Goal: Task Accomplishment & Management: Manage account settings

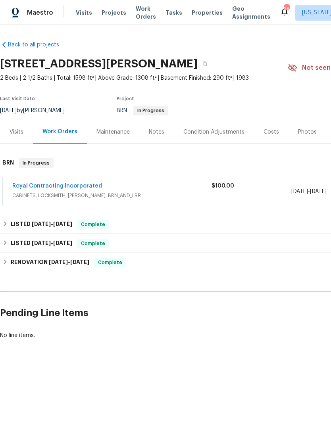
click at [86, 188] on link "Royal Contracting Incorporated" at bounding box center [57, 186] width 90 height 6
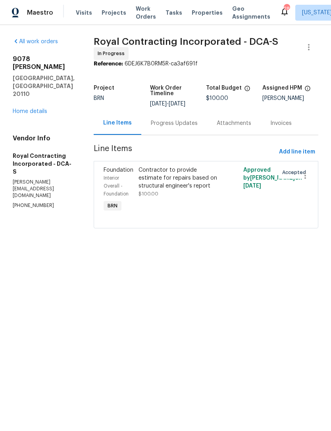
click at [188, 123] on div "Progress Updates" at bounding box center [174, 123] width 66 height 23
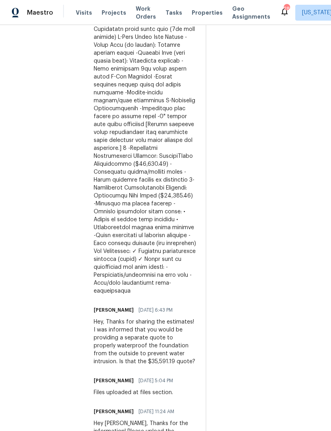
scroll to position [370, 0]
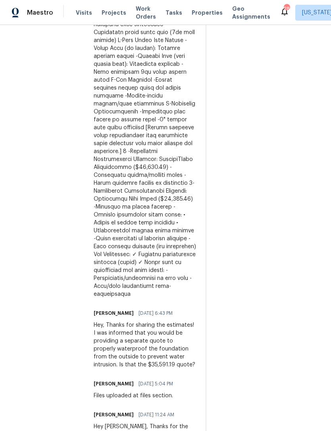
click at [183, 258] on div at bounding box center [145, 131] width 102 height 333
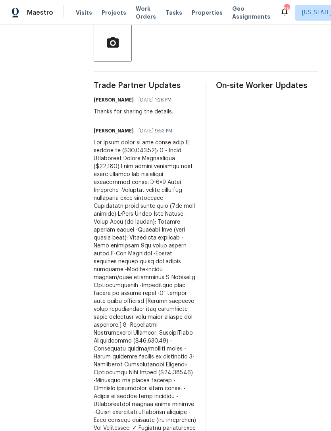
scroll to position [196, 0]
click at [128, 139] on div at bounding box center [145, 305] width 102 height 333
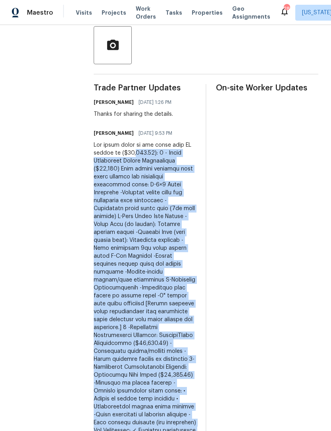
scroll to position [195, 0]
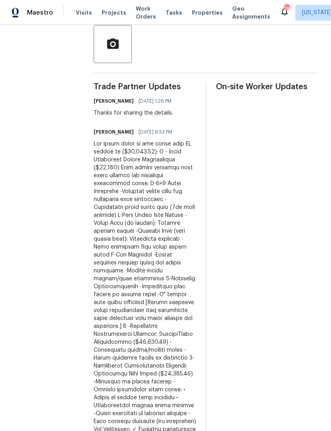
scroll to position [198, 0]
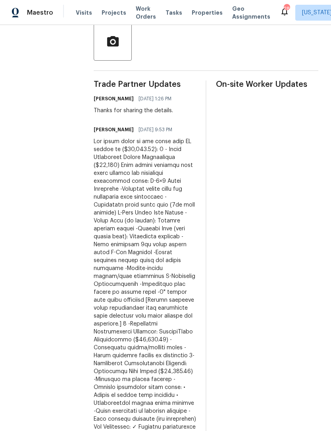
click at [129, 138] on div at bounding box center [145, 304] width 102 height 333
click at [105, 138] on div at bounding box center [145, 304] width 102 height 333
click at [148, 148] on div at bounding box center [145, 304] width 102 height 333
click at [159, 174] on div at bounding box center [145, 304] width 102 height 333
click at [162, 138] on div at bounding box center [145, 304] width 102 height 333
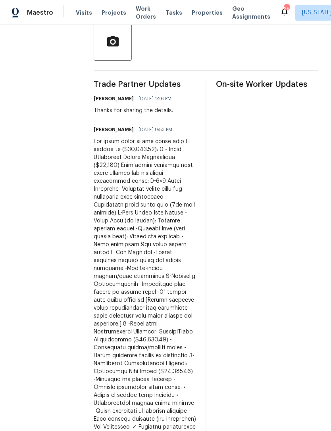
click at [170, 138] on div at bounding box center [145, 304] width 102 height 333
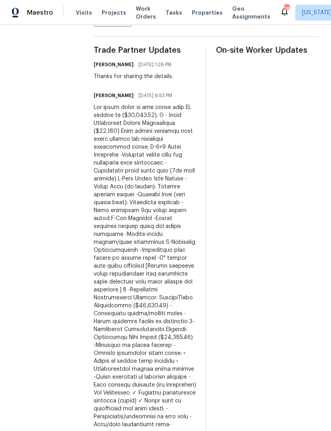
scroll to position [227, 0]
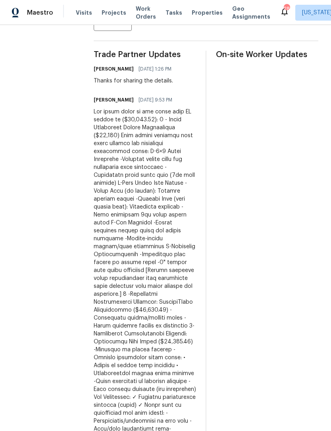
click at [135, 108] on div at bounding box center [145, 274] width 102 height 333
click at [137, 110] on div at bounding box center [145, 274] width 102 height 333
click at [149, 125] on div at bounding box center [145, 274] width 102 height 333
click at [152, 124] on div at bounding box center [145, 274] width 102 height 333
click at [149, 124] on div at bounding box center [145, 274] width 102 height 333
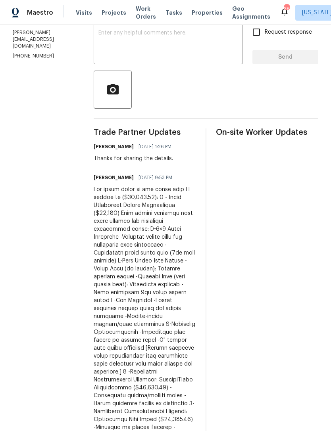
scroll to position [150, 0]
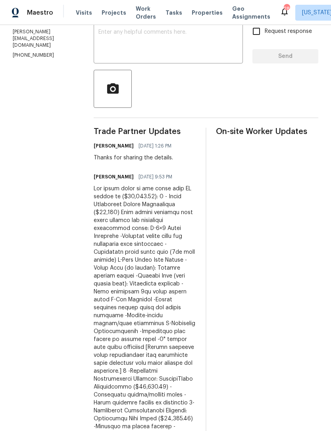
click at [151, 202] on div at bounding box center [145, 351] width 102 height 333
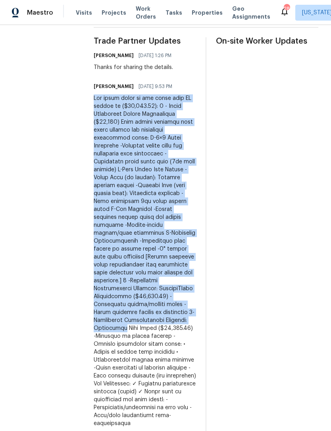
scroll to position [245, 0]
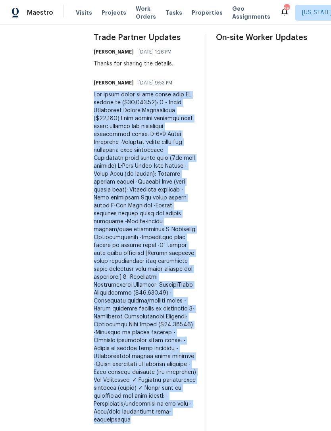
copy div "The final quote to get ready this WO detail is ($41,267.00): 1 - Water Manageme…"
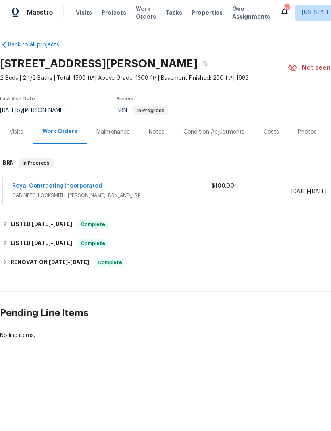
click at [153, 188] on div "Royal Contracting Incorporated" at bounding box center [111, 187] width 199 height 10
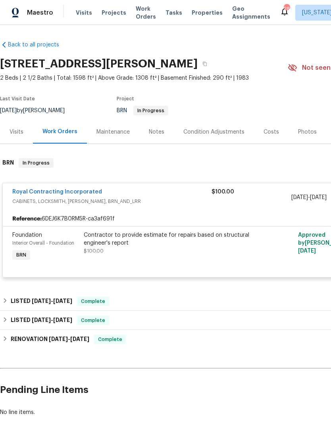
click at [159, 253] on div "Contractor to provide estimate for repairs based on structural engineer's repor…" at bounding box center [171, 243] width 174 height 24
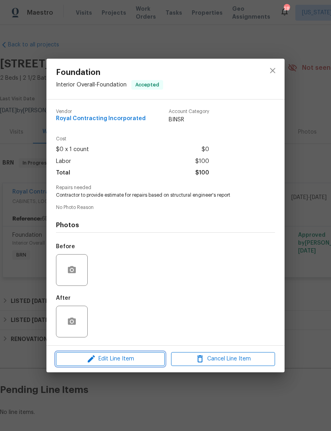
click at [122, 366] on button "Edit Line Item" at bounding box center [110, 359] width 109 height 14
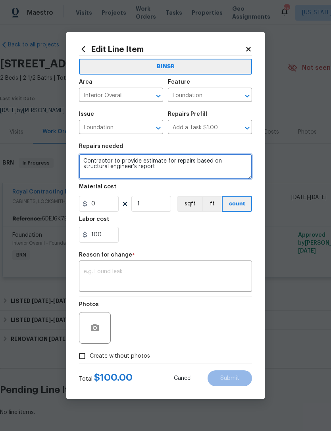
click at [139, 168] on textarea "Contractor to provide estimate for repairs based on structural engineer's report" at bounding box center [165, 166] width 173 height 25
type textarea "Contractor"
click at [100, 166] on textarea at bounding box center [165, 166] width 173 height 25
paste textarea "The final quote to get ready this WO detail is ($41,267.00): 1 - Water Manageme…"
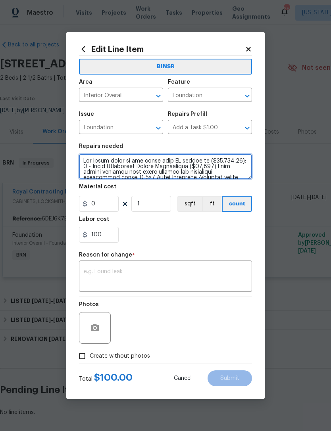
type textarea "The final quote to get ready this WO detail is ($41,267.00): 1 - Water Manageme…"
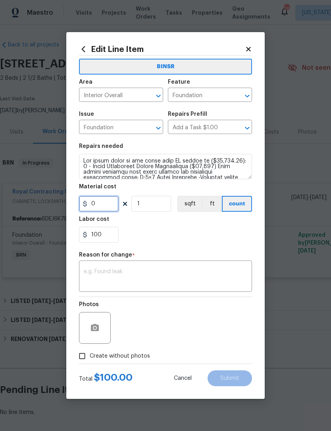
click at [103, 209] on input "0" at bounding box center [99, 204] width 40 height 16
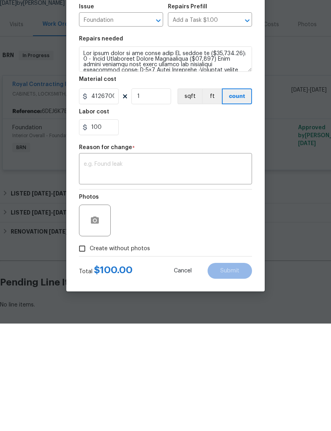
click at [124, 269] on textarea at bounding box center [166, 277] width 164 height 17
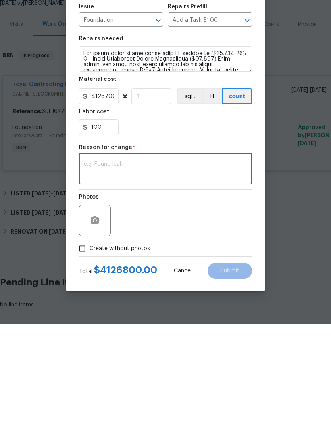
click at [135, 373] on span "$ 4126800.00" at bounding box center [125, 378] width 63 height 10
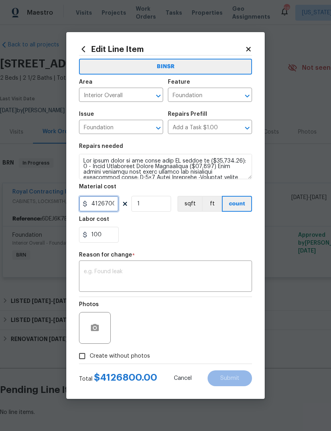
click at [112, 198] on input "4126700" at bounding box center [99, 204] width 40 height 16
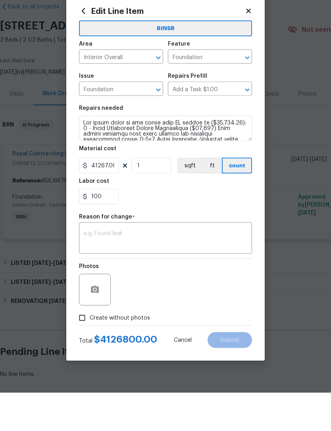
click at [117, 269] on textarea at bounding box center [166, 277] width 164 height 17
type input "41267"
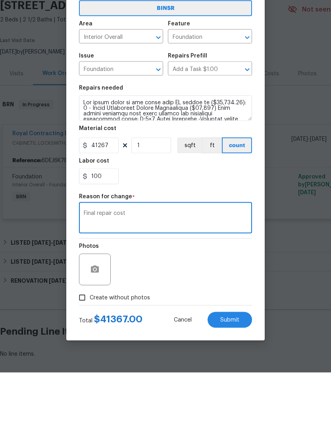
type textarea "Final repair cost"
click at [106, 227] on input "100" at bounding box center [99, 235] width 40 height 16
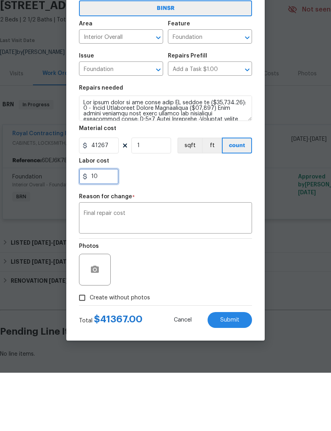
type input "1"
click at [139, 269] on textarea "Final repair cost" at bounding box center [166, 277] width 164 height 17
type input "0"
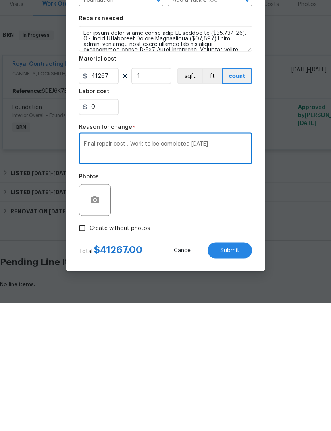
type textarea "Final repair cost , Work to be completed oct 20 , 2025"
click at [238, 376] on span "Submit" at bounding box center [229, 379] width 19 height 6
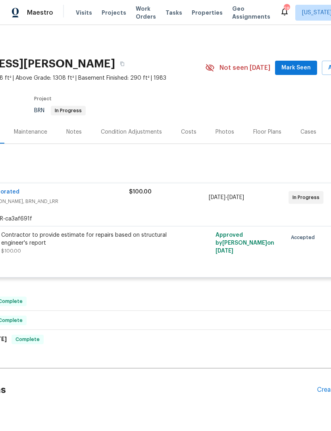
scroll to position [0, 82]
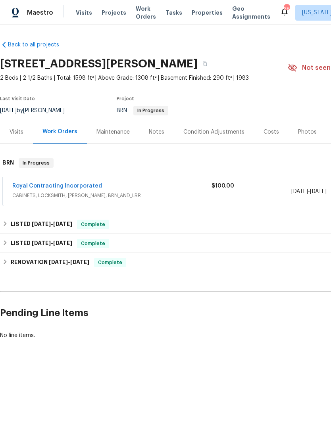
click at [68, 187] on link "Royal Contracting Incorporated" at bounding box center [57, 186] width 90 height 6
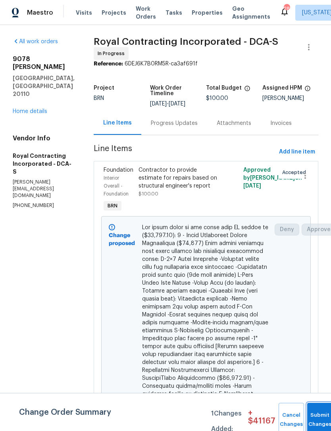
click at [322, 419] on button "Submit Changes" at bounding box center [319, 420] width 25 height 34
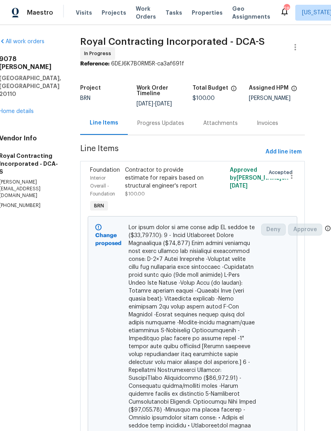
scroll to position [0, 13]
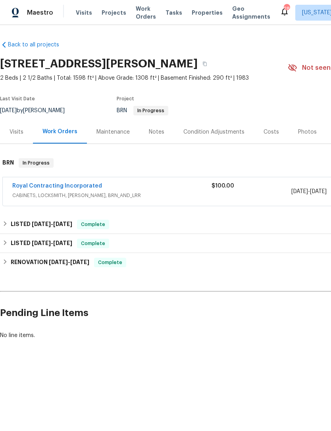
click at [125, 186] on div "Royal Contracting Incorporated" at bounding box center [111, 187] width 199 height 10
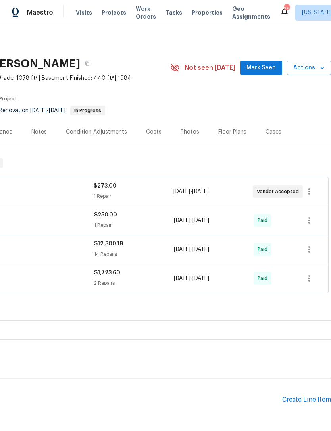
scroll to position [0, 117]
click at [308, 397] on div "Create Line Item" at bounding box center [306, 401] width 49 height 8
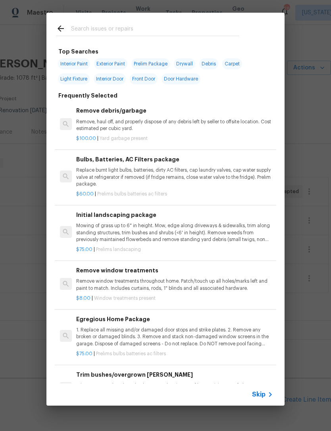
click at [93, 27] on input "text" at bounding box center [155, 30] width 168 height 12
type input "Initi"
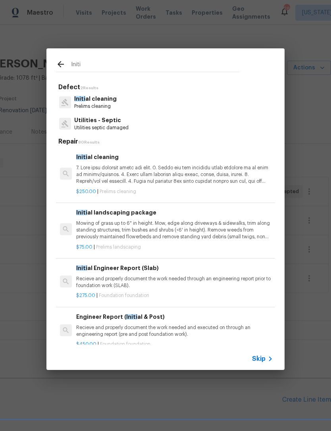
click at [96, 104] on p "Prelims cleaning" at bounding box center [95, 106] width 42 height 7
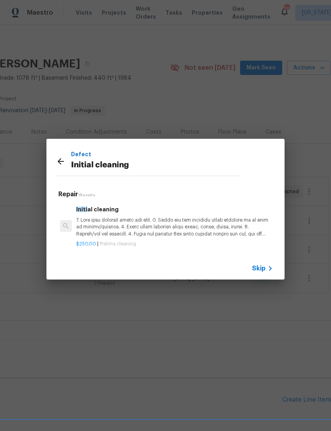
click at [186, 236] on p at bounding box center [174, 227] width 197 height 20
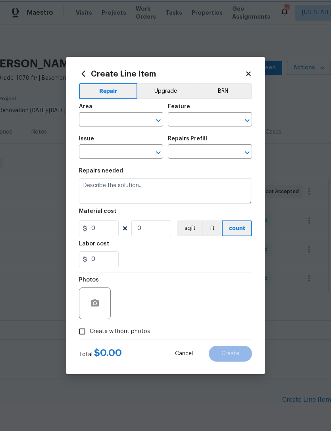
type input "Home Readiness Packages"
type input "Initial cleaning"
type input "Initial cleaning $250.00"
type textarea "1. Wipe down exterior doors and trim. 2. Clean out all exterior light fixtures …"
type input "250"
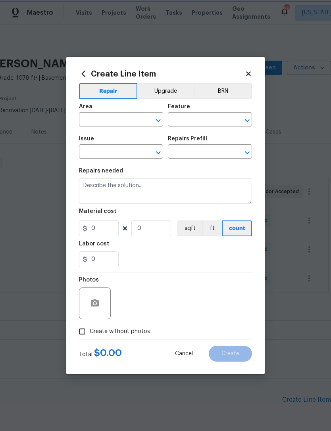
type input "1"
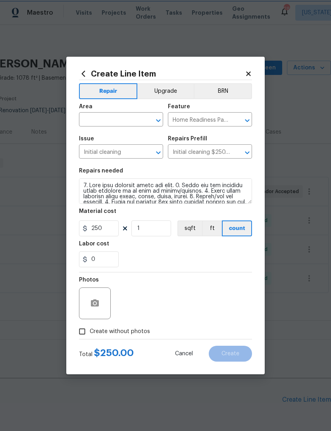
click at [152, 119] on button "Clear" at bounding box center [148, 120] width 11 height 11
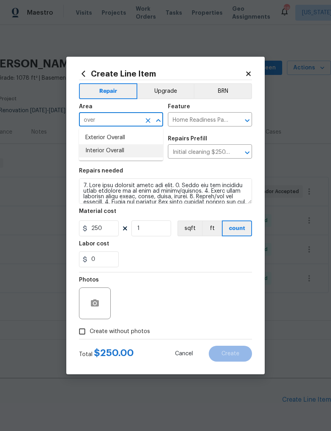
click at [119, 150] on li "Interior Overall" at bounding box center [121, 150] width 84 height 13
type input "Interior Overall"
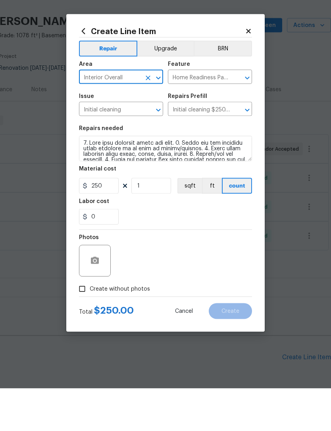
click at [89, 324] on input "Create without photos" at bounding box center [82, 331] width 15 height 15
checkbox input "true"
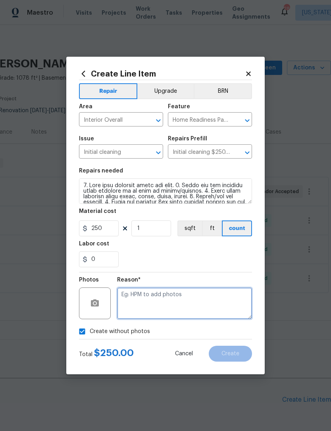
click at [160, 305] on textarea at bounding box center [184, 304] width 135 height 32
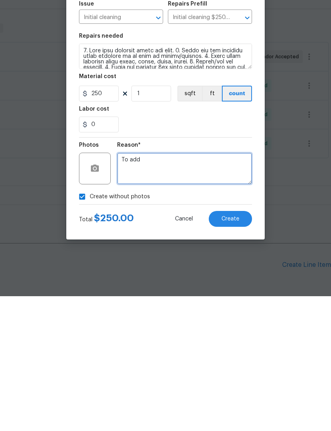
type textarea "To add"
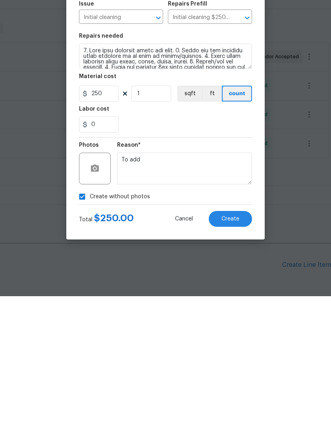
click at [237, 351] on span "Create" at bounding box center [230, 354] width 18 height 6
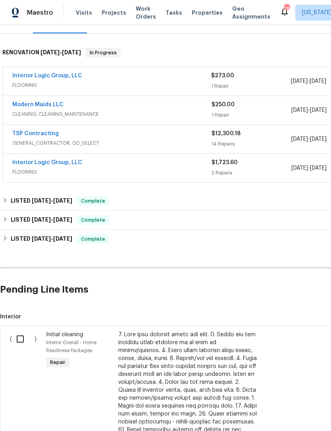
scroll to position [110, 0]
click at [25, 331] on input "checkbox" at bounding box center [23, 339] width 23 height 17
checkbox input "true"
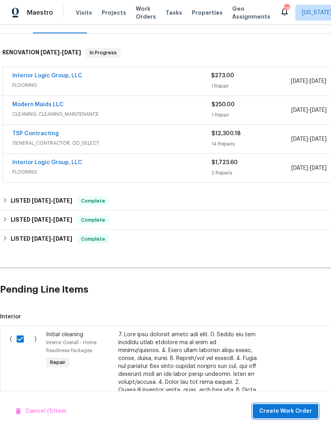
click at [295, 406] on button "Create Work Order" at bounding box center [285, 411] width 65 height 15
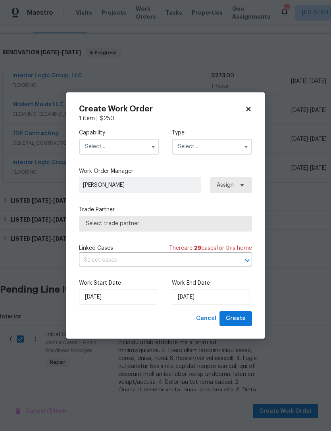
click at [143, 145] on input "text" at bounding box center [119, 147] width 80 height 16
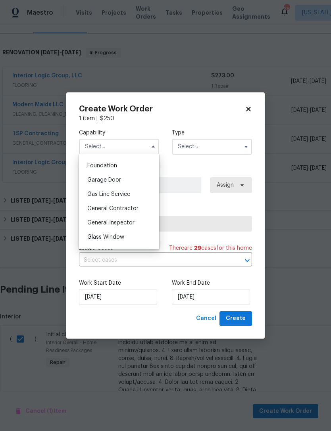
scroll to position [337, 0]
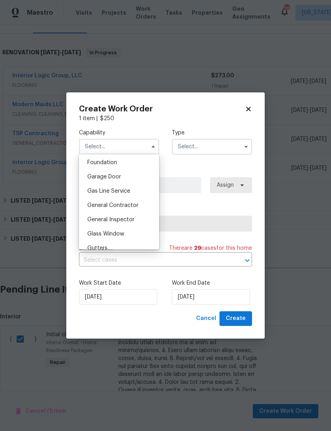
click at [133, 203] on span "General Contractor" at bounding box center [112, 206] width 51 height 6
type input "General Contractor"
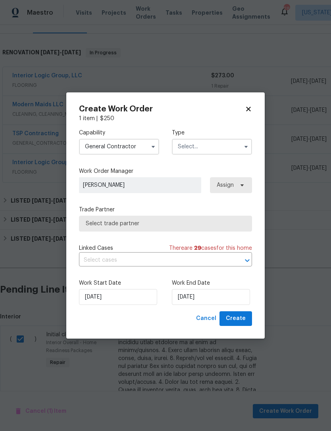
click at [233, 143] on input "text" at bounding box center [212, 147] width 80 height 16
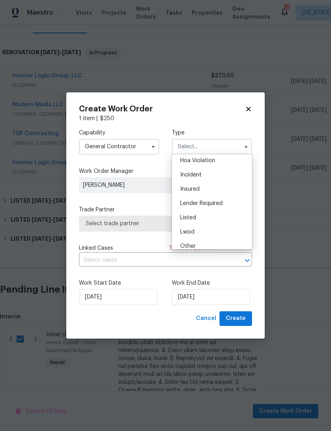
scroll to position [20, 0]
click at [193, 217] on span "Listed" at bounding box center [188, 215] width 16 height 6
type input "Listed"
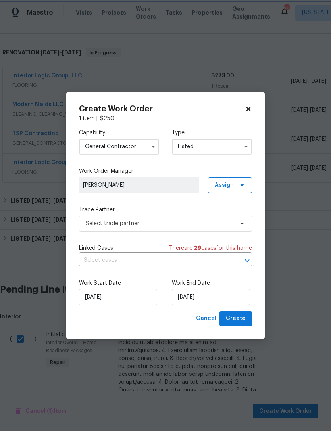
scroll to position [0, 0]
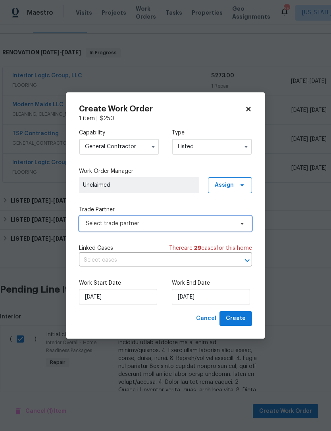
click at [161, 227] on span "Select trade partner" at bounding box center [160, 224] width 148 height 8
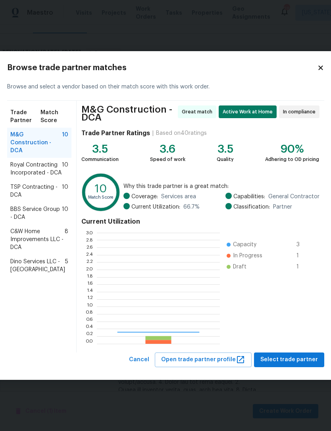
scroll to position [111, 123]
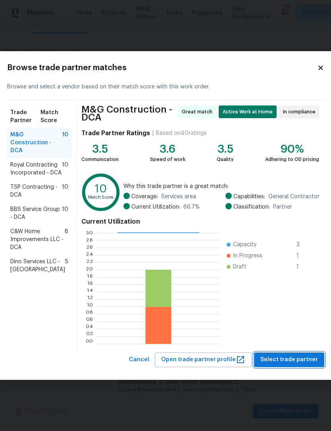
click at [291, 365] on button "Select trade partner" at bounding box center [289, 360] width 70 height 15
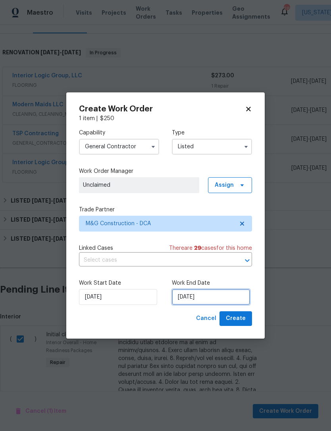
click at [223, 296] on input "[DATE]" at bounding box center [211, 297] width 78 height 16
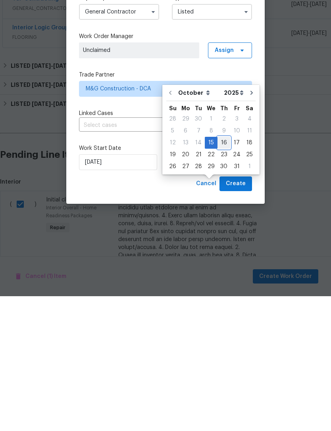
click at [224, 272] on div "16" at bounding box center [224, 277] width 13 height 11
type input "[DATE]"
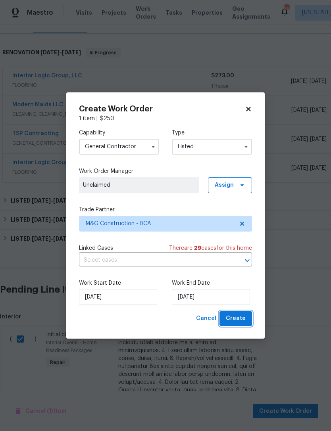
click at [244, 313] on button "Create" at bounding box center [236, 319] width 33 height 15
checkbox input "false"
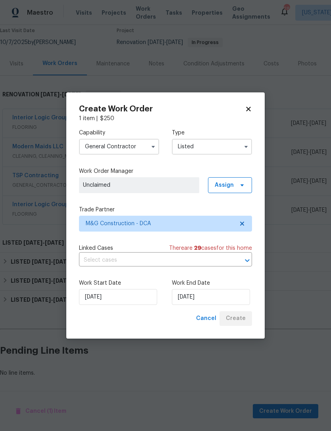
scroll to position [42, 0]
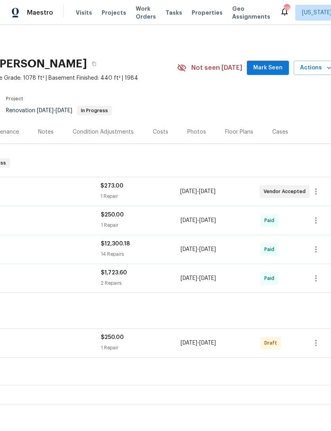
scroll to position [0, 111]
click at [322, 347] on button "button" at bounding box center [315, 343] width 19 height 19
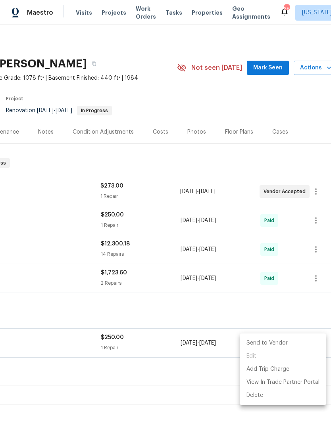
click at [282, 341] on li "Send to Vendor" at bounding box center [283, 343] width 86 height 13
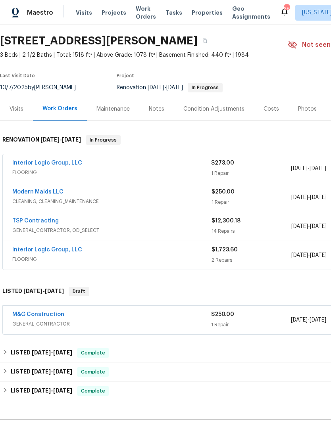
scroll to position [23, 0]
click at [186, 166] on div "Interior Logic Group, LLC" at bounding box center [111, 164] width 199 height 10
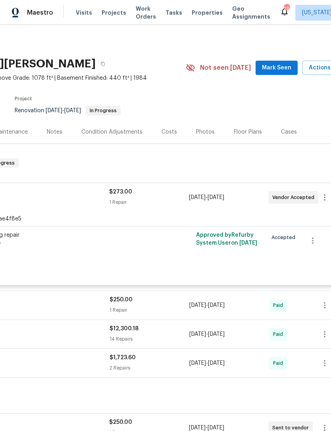
scroll to position [0, 102]
click at [313, 241] on icon "button" at bounding box center [313, 241] width 2 height 6
click at [310, 242] on li "Cancel" at bounding box center [309, 241] width 31 height 13
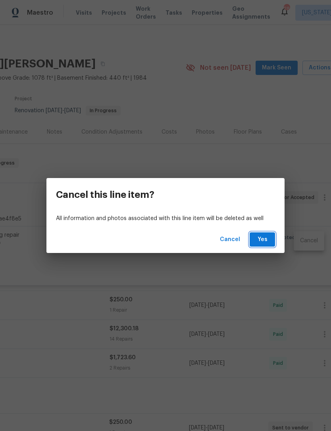
click at [268, 241] on span "Yes" at bounding box center [262, 240] width 13 height 10
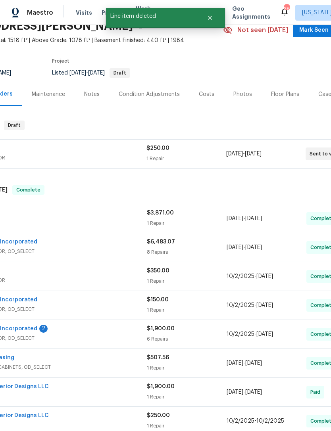
scroll to position [37, 64]
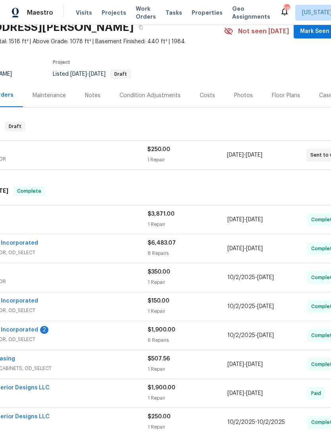
click at [208, 216] on div "$3,871.00" at bounding box center [188, 214] width 80 height 8
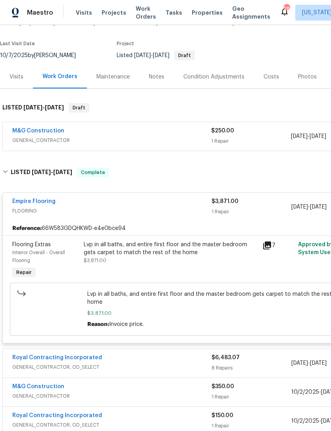
scroll to position [56, 0]
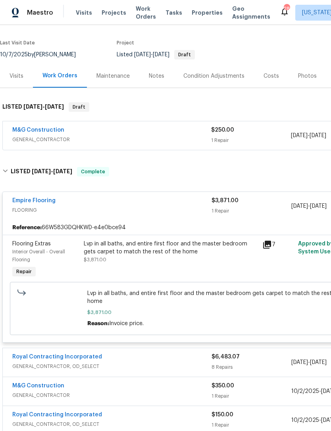
click at [42, 198] on link "Empire Flooring" at bounding box center [33, 201] width 43 height 6
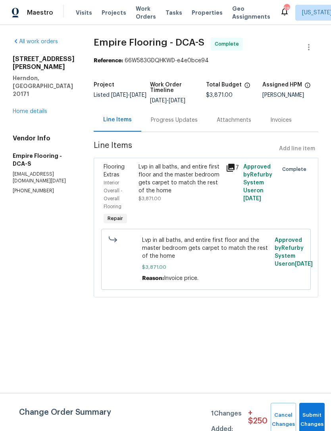
click at [181, 124] on div "Progress Updates" at bounding box center [174, 120] width 47 height 8
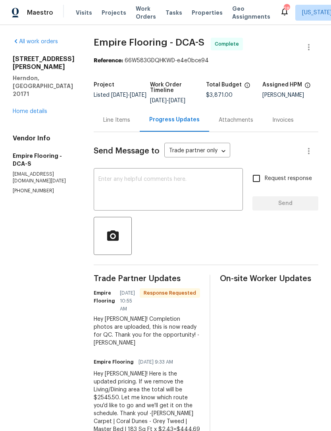
click at [145, 191] on textarea at bounding box center [168, 191] width 140 height 28
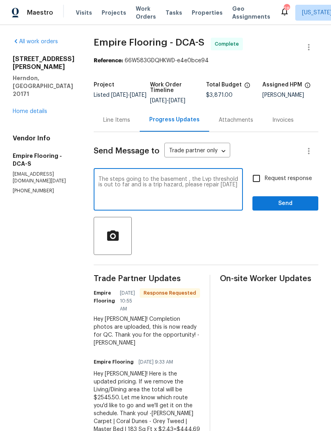
type textarea "The steps going to the basement , the Lvp threshold is out to far and is a trip…"
click at [295, 209] on span "Send" at bounding box center [285, 204] width 53 height 10
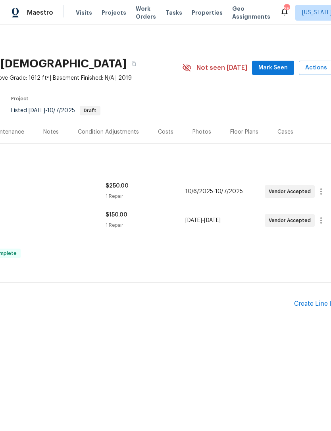
scroll to position [0, 105]
click at [102, 221] on span "GENERAL_CONTRACTOR" at bounding box center [6, 225] width 199 height 8
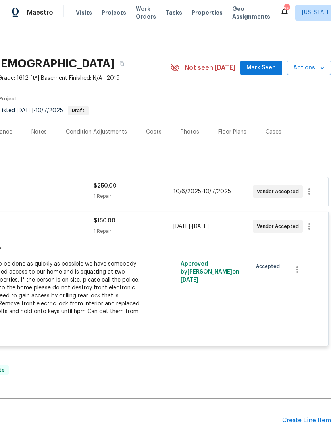
scroll to position [0, 117]
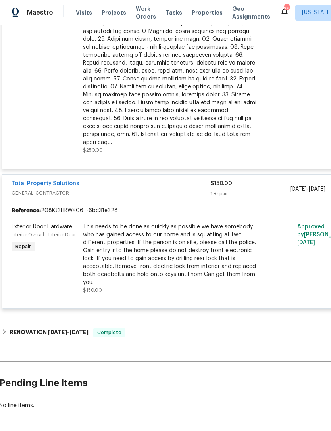
scroll to position [259, 1]
click at [55, 181] on link "Total Property Solutions" at bounding box center [46, 184] width 68 height 6
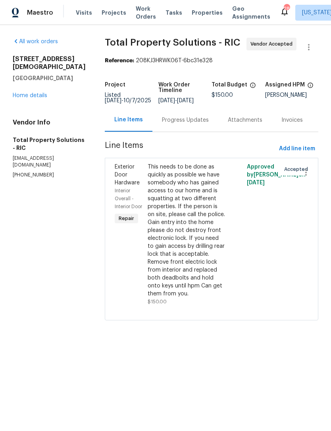
click at [194, 257] on div "This needs to be done as quickly as possible we have somebody who has gained ac…" at bounding box center [187, 230] width 78 height 135
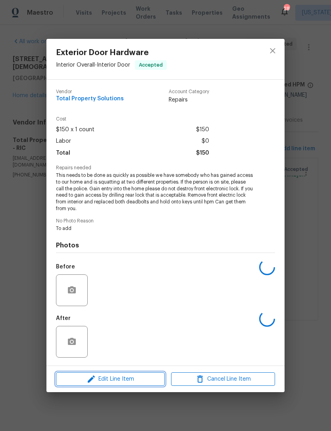
click at [128, 381] on span "Edit Line Item" at bounding box center [110, 380] width 104 height 10
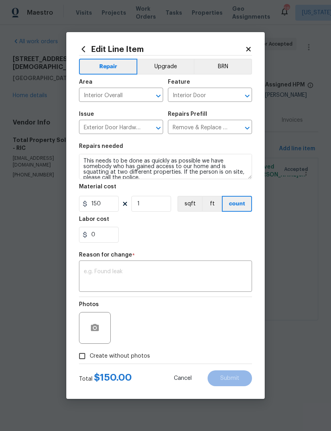
click at [225, 343] on html "Maestro Visits Projects Work Orders Tasks Properties Geo Assignments 28 [US_STA…" at bounding box center [165, 171] width 331 height 343
